Goal: Task Accomplishment & Management: Use online tool/utility

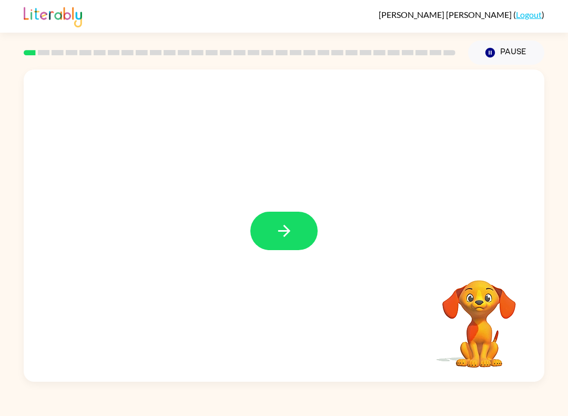
click at [285, 238] on icon "button" at bounding box center [284, 230] width 18 height 18
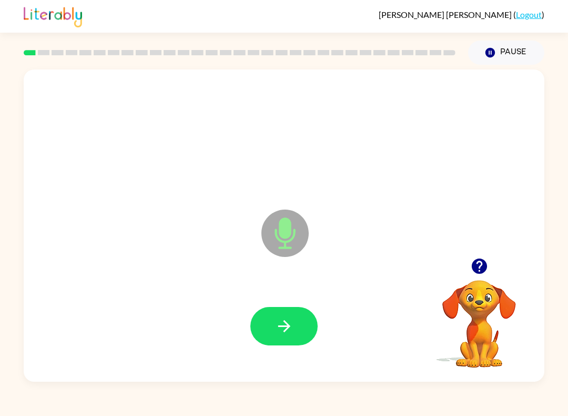
click at [291, 325] on icon "button" at bounding box center [284, 326] width 18 height 18
click at [300, 328] on button "button" at bounding box center [283, 326] width 67 height 38
click at [302, 329] on button "button" at bounding box center [283, 326] width 67 height 38
click at [291, 326] on icon "button" at bounding box center [284, 326] width 18 height 18
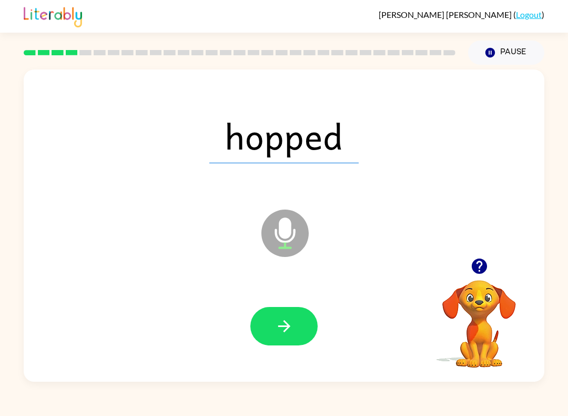
click at [306, 324] on button "button" at bounding box center [283, 326] width 67 height 38
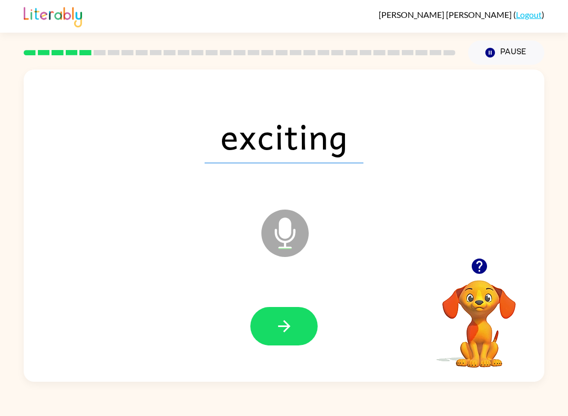
click at [303, 327] on button "button" at bounding box center [283, 326] width 67 height 38
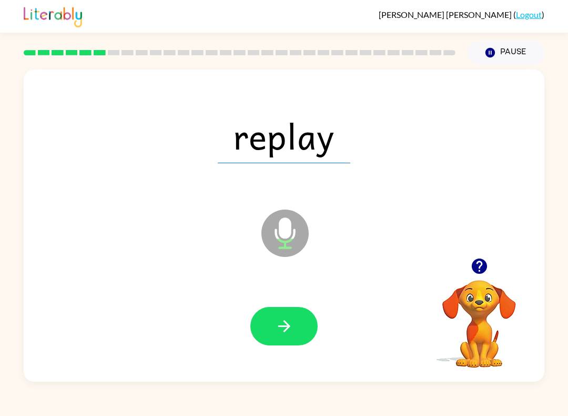
click at [299, 324] on button "button" at bounding box center [283, 326] width 67 height 38
click at [304, 329] on button "button" at bounding box center [283, 326] width 67 height 38
click at [292, 322] on icon "button" at bounding box center [284, 326] width 18 height 18
click at [308, 301] on div at bounding box center [284, 326] width 500 height 90
click at [297, 339] on button "button" at bounding box center [283, 326] width 67 height 38
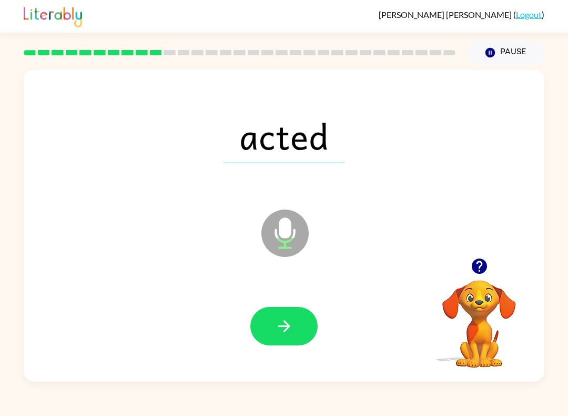
click at [300, 332] on button "button" at bounding box center [283, 326] width 67 height 38
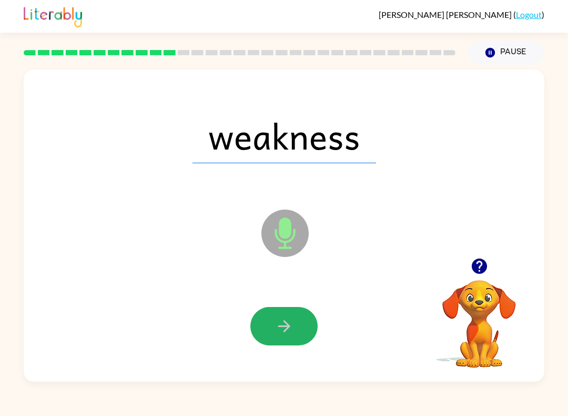
click at [297, 327] on button "button" at bounding box center [283, 326] width 67 height 38
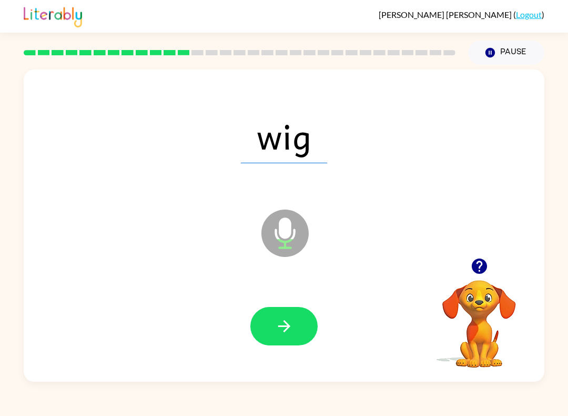
click at [300, 322] on button "button" at bounding box center [283, 326] width 67 height 38
click at [302, 329] on button "button" at bounding box center [283, 326] width 67 height 38
click at [290, 325] on icon "button" at bounding box center [284, 326] width 18 height 18
click at [306, 318] on button "button" at bounding box center [283, 326] width 67 height 38
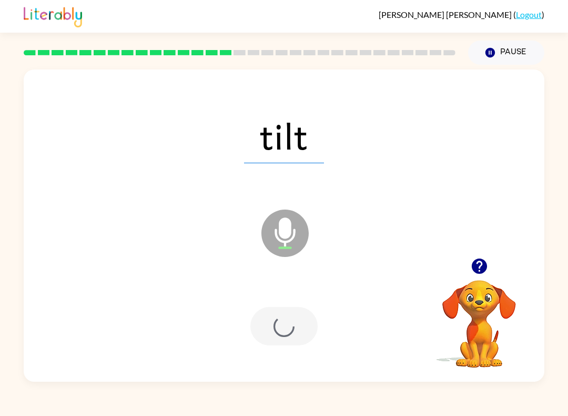
click at [306, 318] on div at bounding box center [283, 326] width 67 height 38
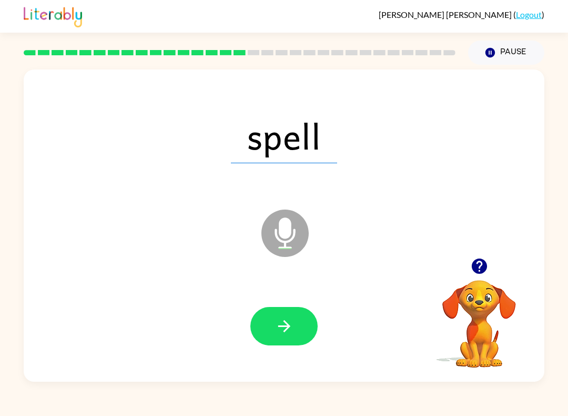
click at [276, 329] on icon "button" at bounding box center [284, 326] width 18 height 18
click at [295, 321] on button "button" at bounding box center [283, 326] width 67 height 38
click at [299, 328] on button "button" at bounding box center [283, 326] width 67 height 38
click at [290, 321] on icon "button" at bounding box center [284, 326] width 18 height 18
click at [282, 338] on button "button" at bounding box center [283, 326] width 67 height 38
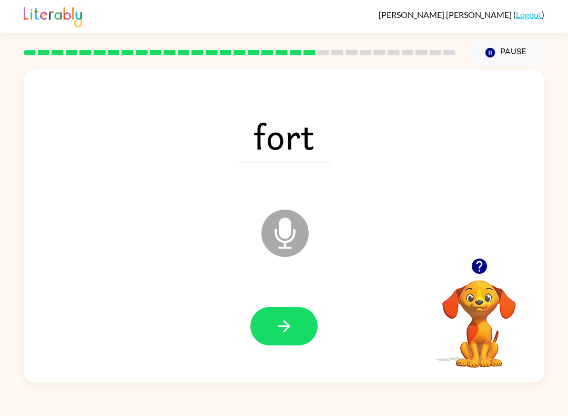
click at [281, 326] on icon "button" at bounding box center [284, 326] width 12 height 12
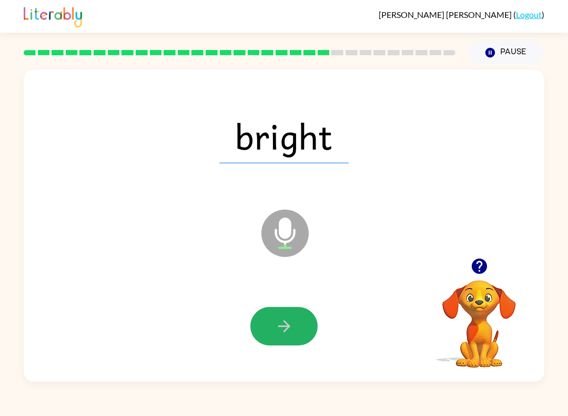
click at [285, 314] on button "button" at bounding box center [283, 326] width 67 height 38
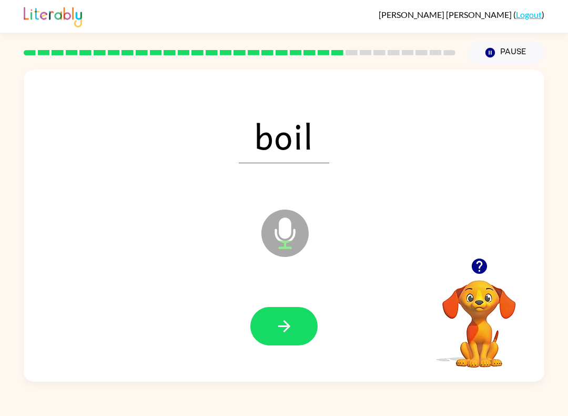
click at [280, 330] on icon "button" at bounding box center [284, 326] width 18 height 18
click at [276, 315] on button "button" at bounding box center [283, 326] width 67 height 38
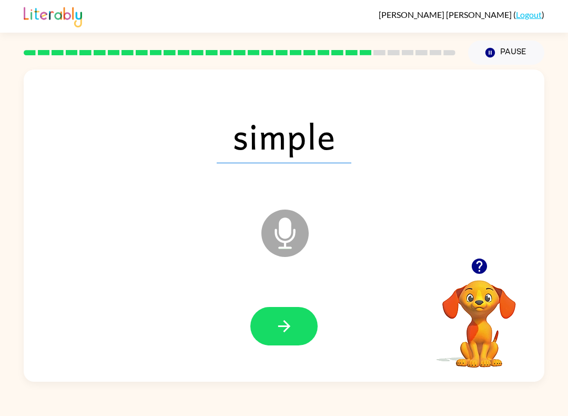
click at [280, 338] on button "button" at bounding box center [283, 326] width 67 height 38
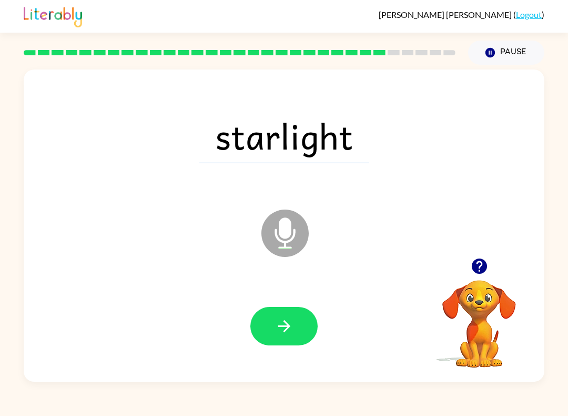
click at [281, 334] on icon "button" at bounding box center [284, 326] width 18 height 18
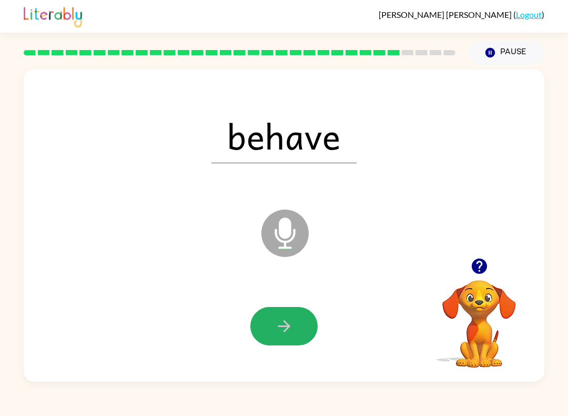
click at [294, 335] on button "button" at bounding box center [283, 326] width 67 height 38
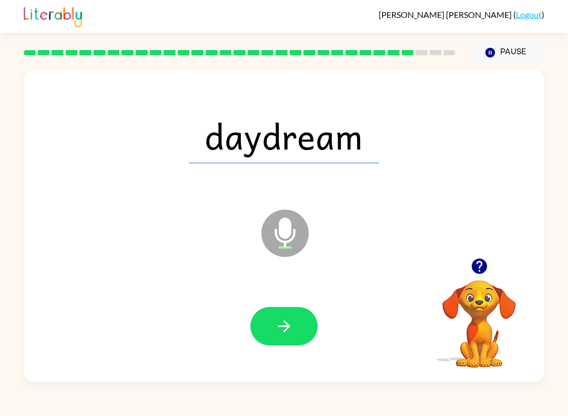
click at [284, 329] on icon "button" at bounding box center [284, 326] width 18 height 18
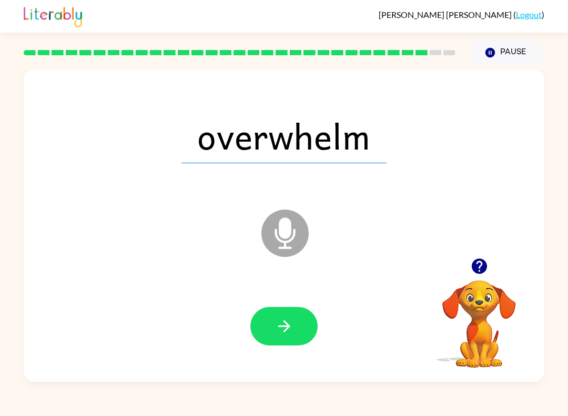
click at [307, 337] on button "button" at bounding box center [283, 326] width 67 height 38
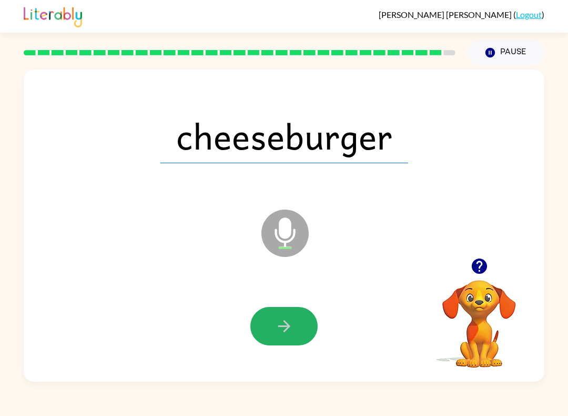
click at [285, 322] on icon "button" at bounding box center [284, 326] width 12 height 12
